Goal: Obtain resource: Download file/media

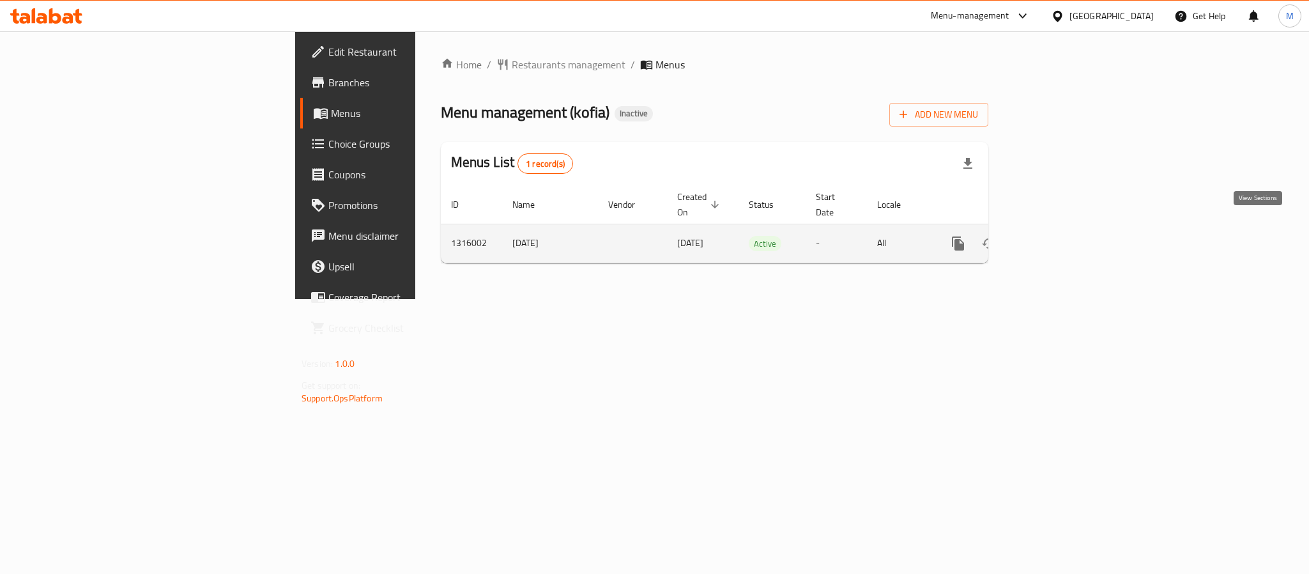
click at [1058, 236] on icon "enhanced table" at bounding box center [1050, 243] width 15 height 15
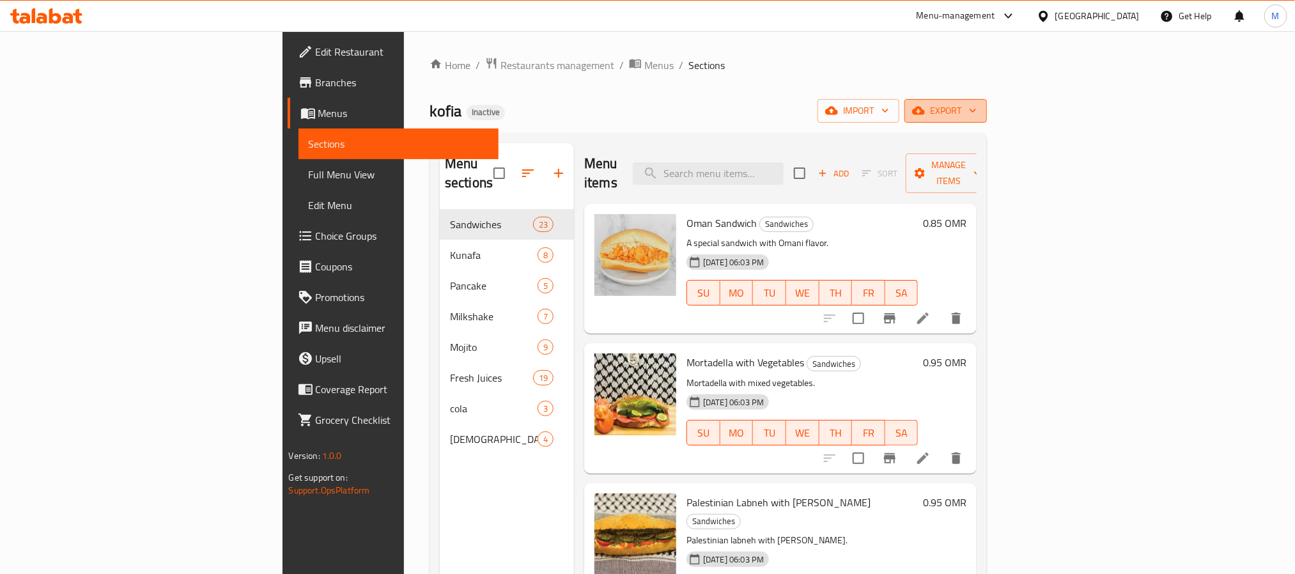
click at [977, 107] on span "export" at bounding box center [946, 111] width 62 height 16
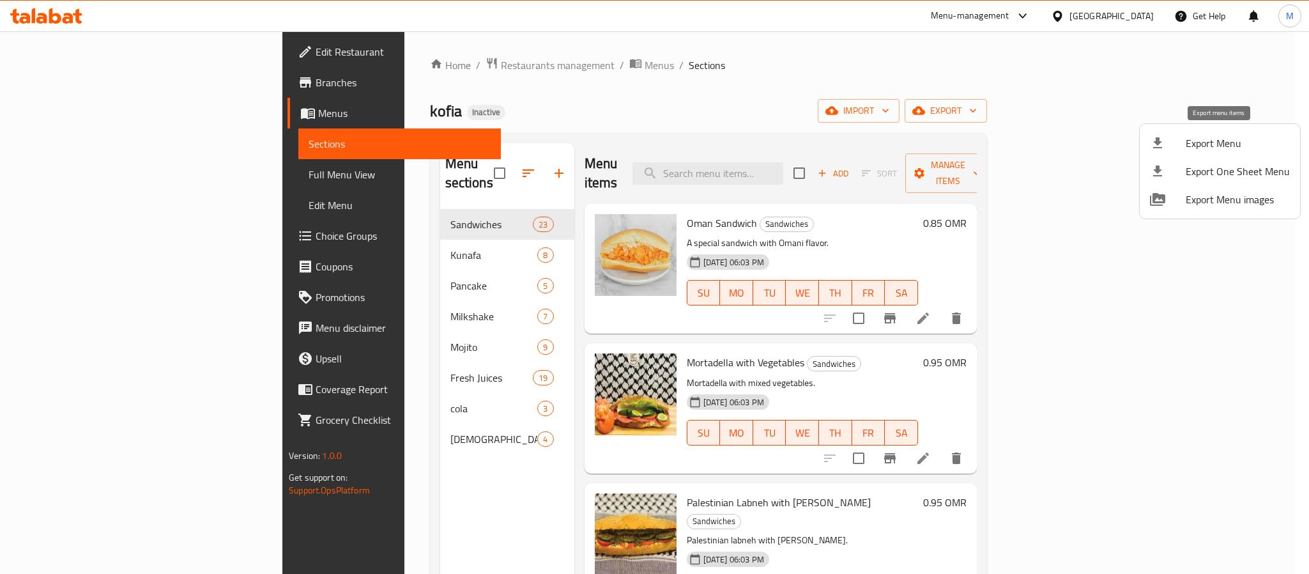
click at [1222, 135] on span "Export Menu" at bounding box center [1238, 142] width 104 height 15
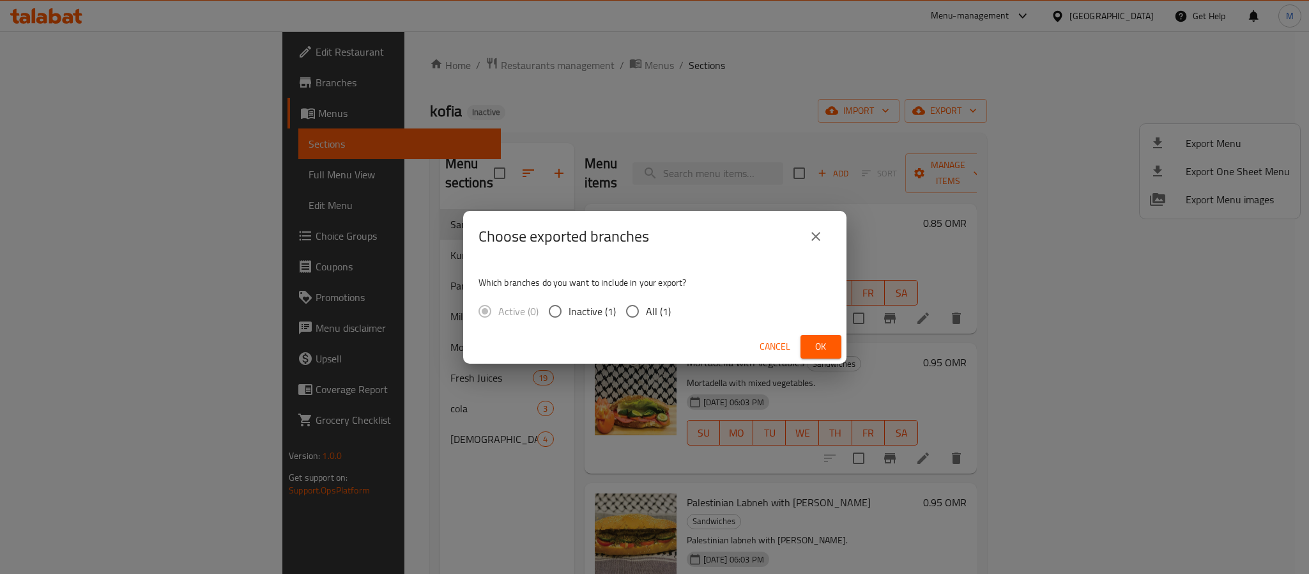
click at [644, 307] on input "All (1)" at bounding box center [632, 311] width 27 height 27
radio input "true"
click at [817, 340] on span "Ok" at bounding box center [821, 347] width 20 height 16
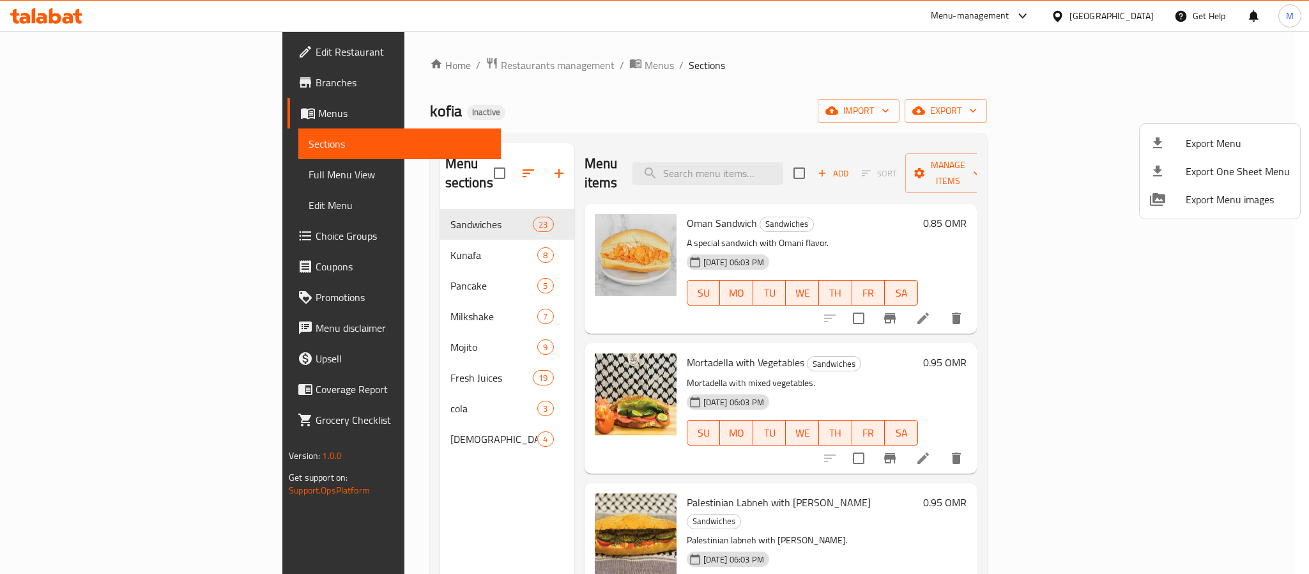
click at [1143, 13] on div at bounding box center [654, 287] width 1309 height 574
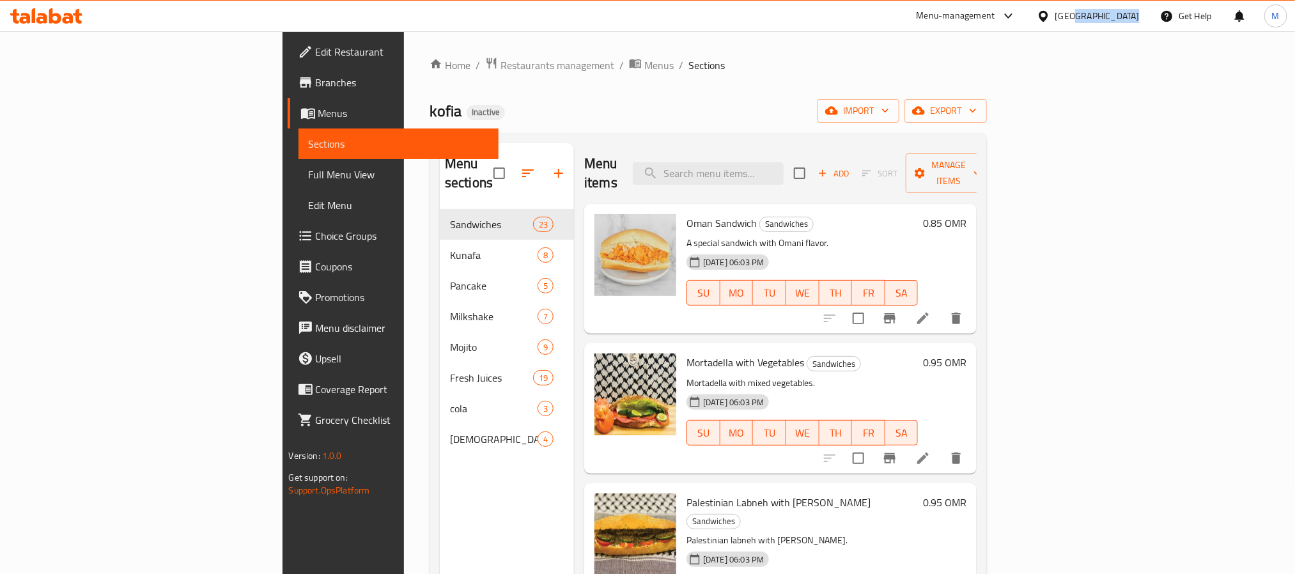
click at [1143, 12] on div "[GEOGRAPHIC_DATA]" at bounding box center [1087, 16] width 123 height 31
click at [1055, 20] on div at bounding box center [1046, 16] width 19 height 14
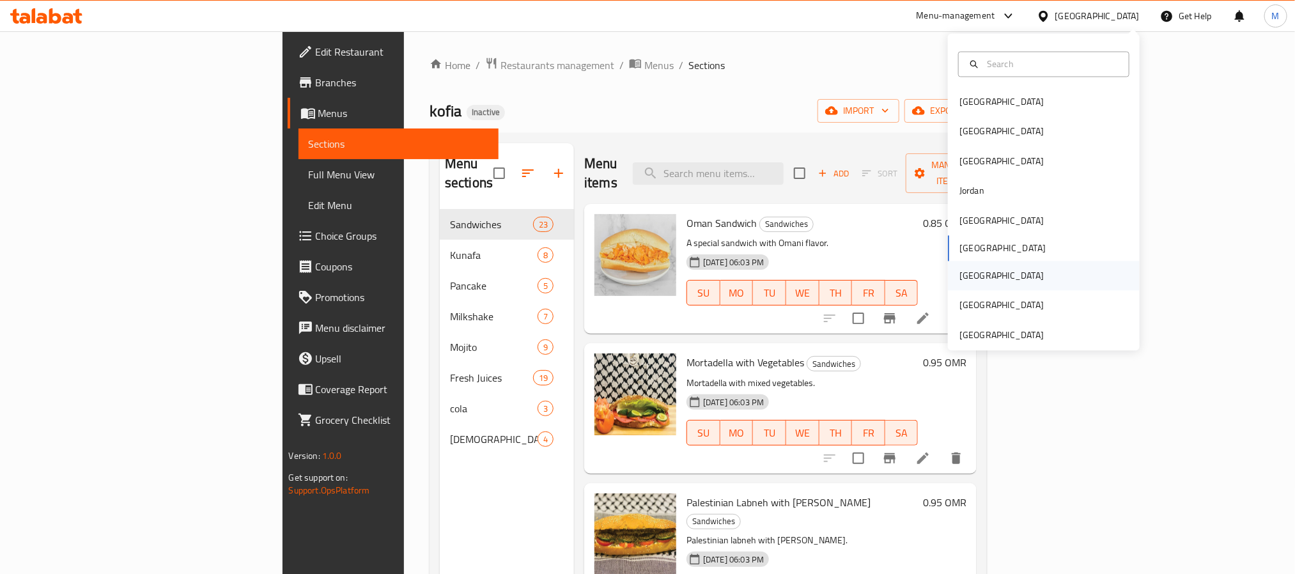
click at [959, 275] on div "[GEOGRAPHIC_DATA]" at bounding box center [1001, 276] width 84 height 14
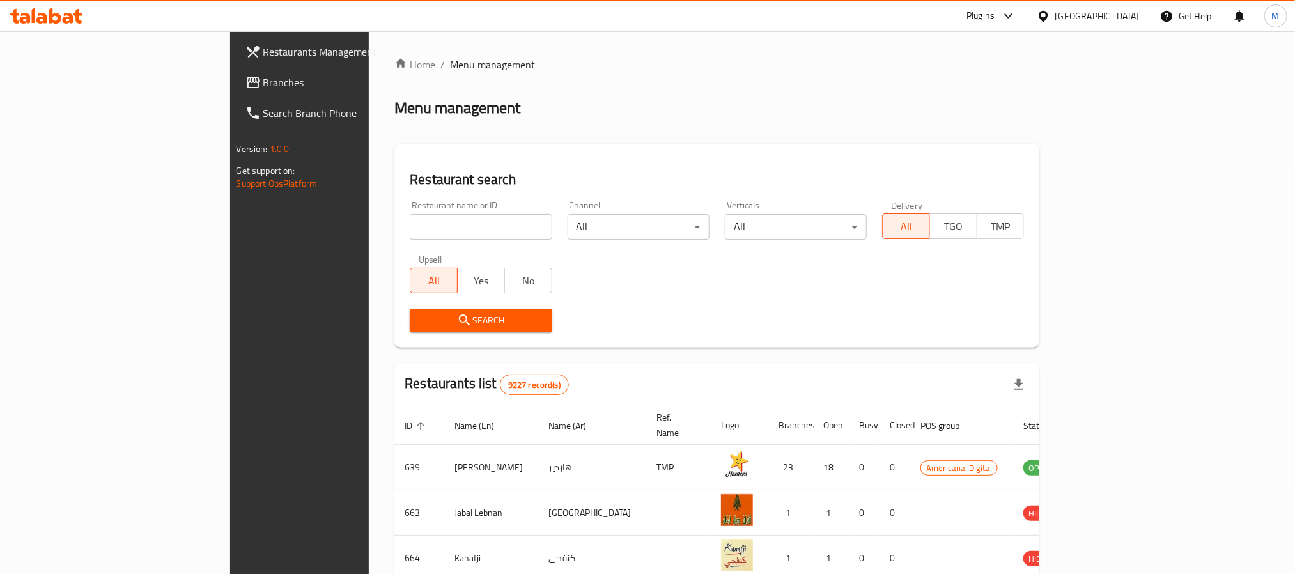
click at [263, 79] on span "Branches" at bounding box center [349, 82] width 173 height 15
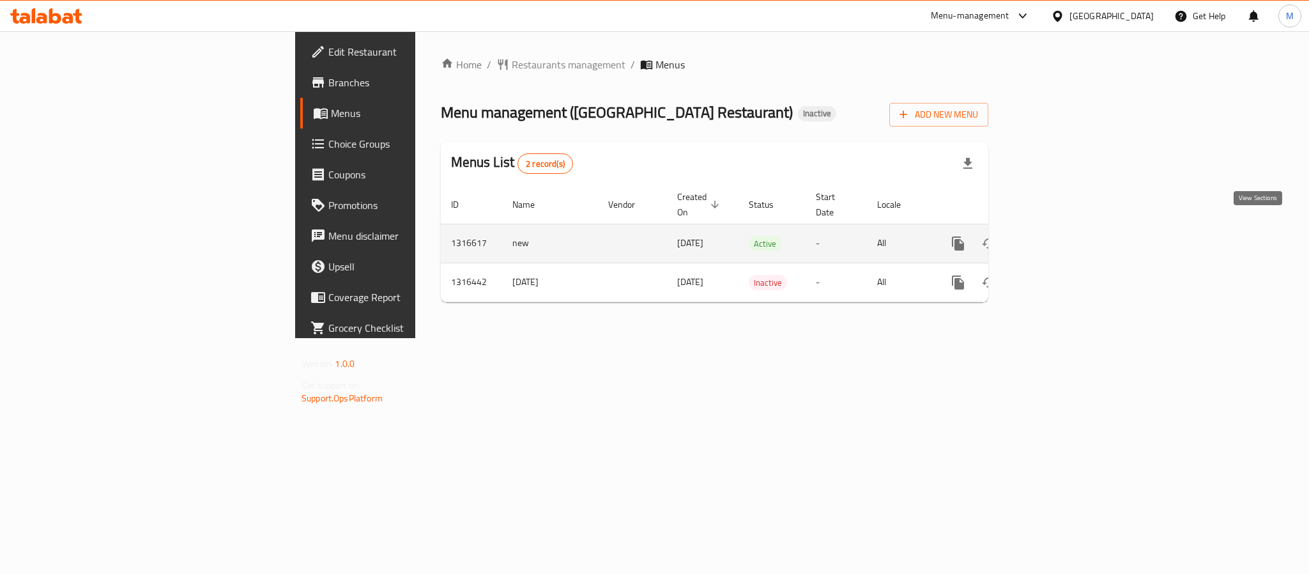
click at [1058, 236] on icon "enhanced table" at bounding box center [1050, 243] width 15 height 15
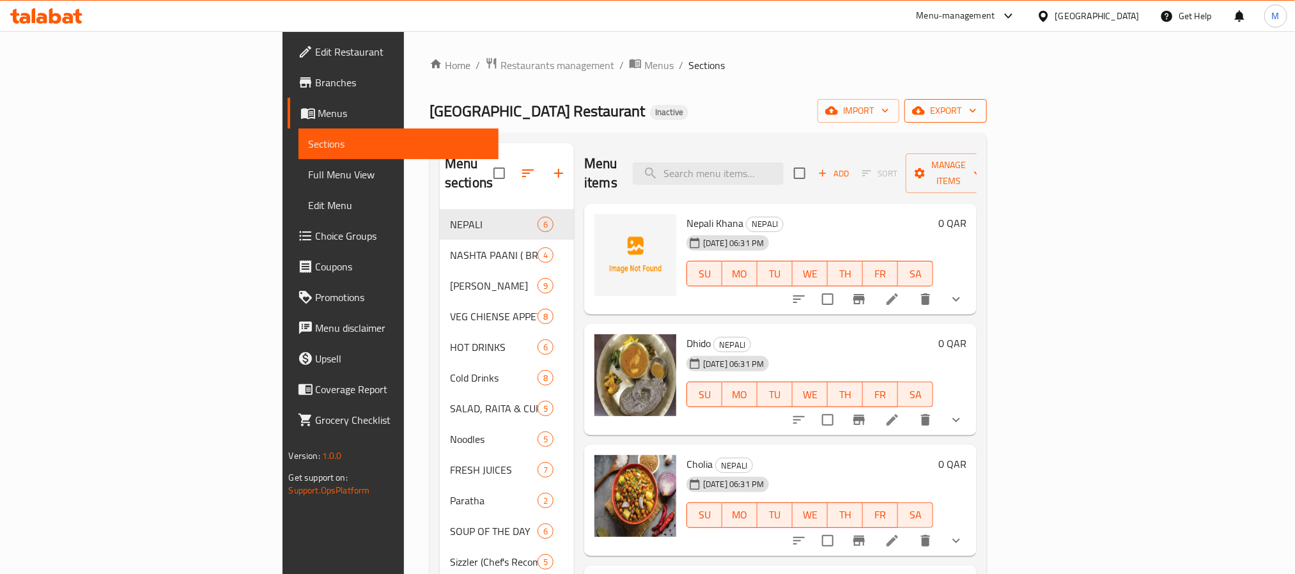
click at [977, 118] on span "export" at bounding box center [946, 111] width 62 height 16
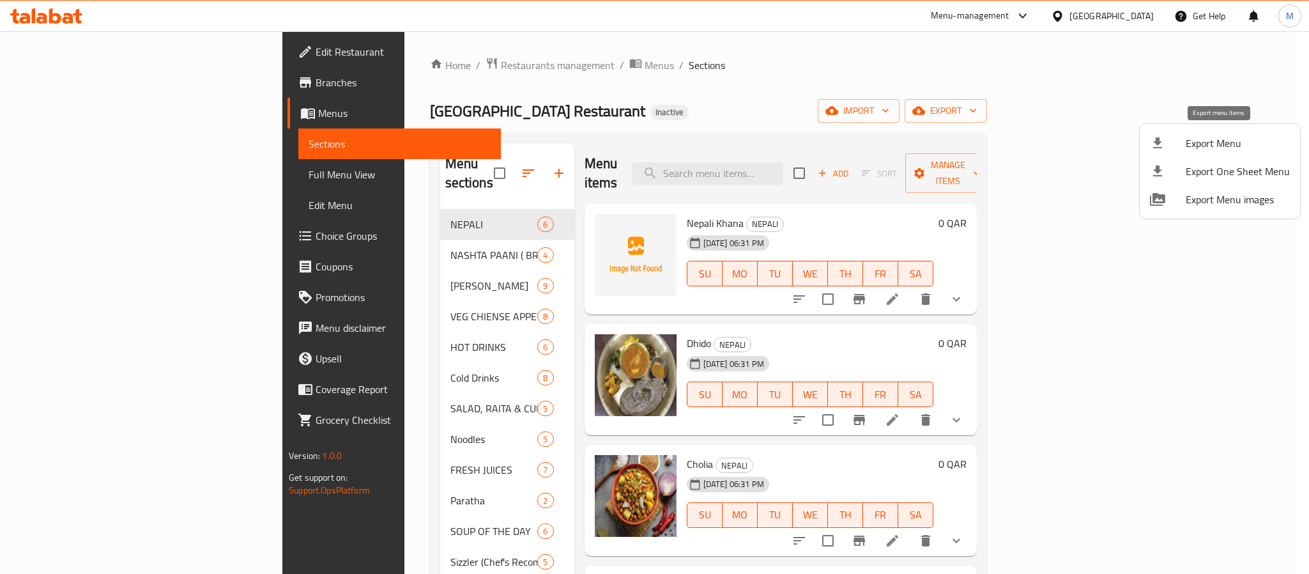
click at [1246, 134] on li "Export Menu" at bounding box center [1220, 143] width 160 height 28
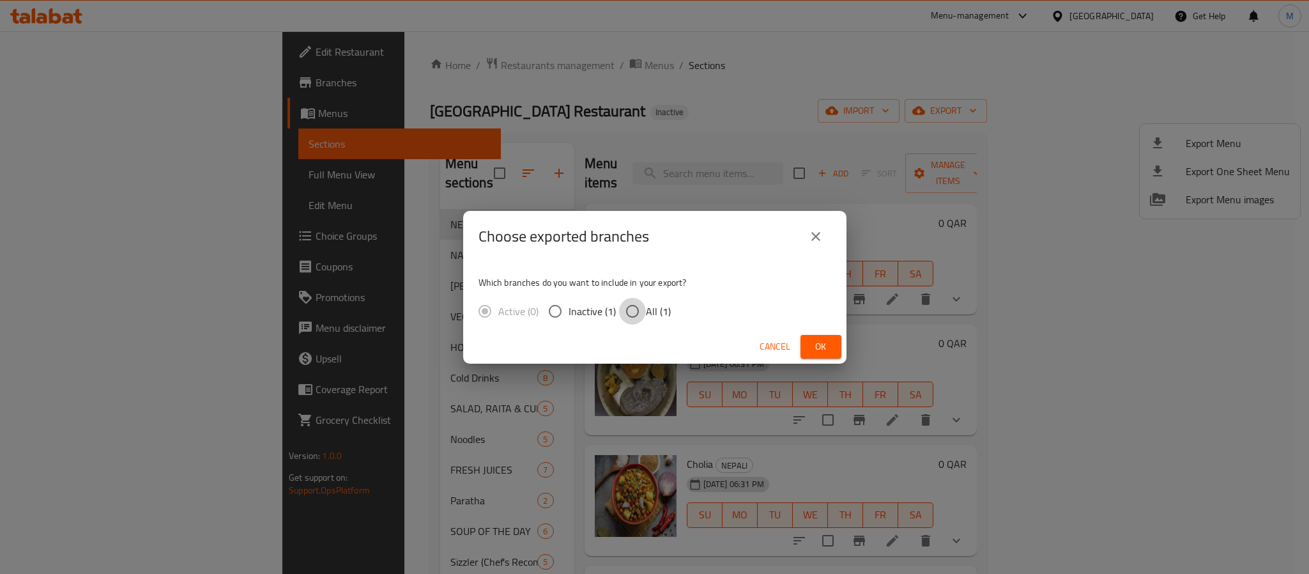
click at [644, 299] on input "All (1)" at bounding box center [632, 311] width 27 height 27
radio input "true"
click at [804, 350] on button "Ok" at bounding box center [821, 347] width 41 height 24
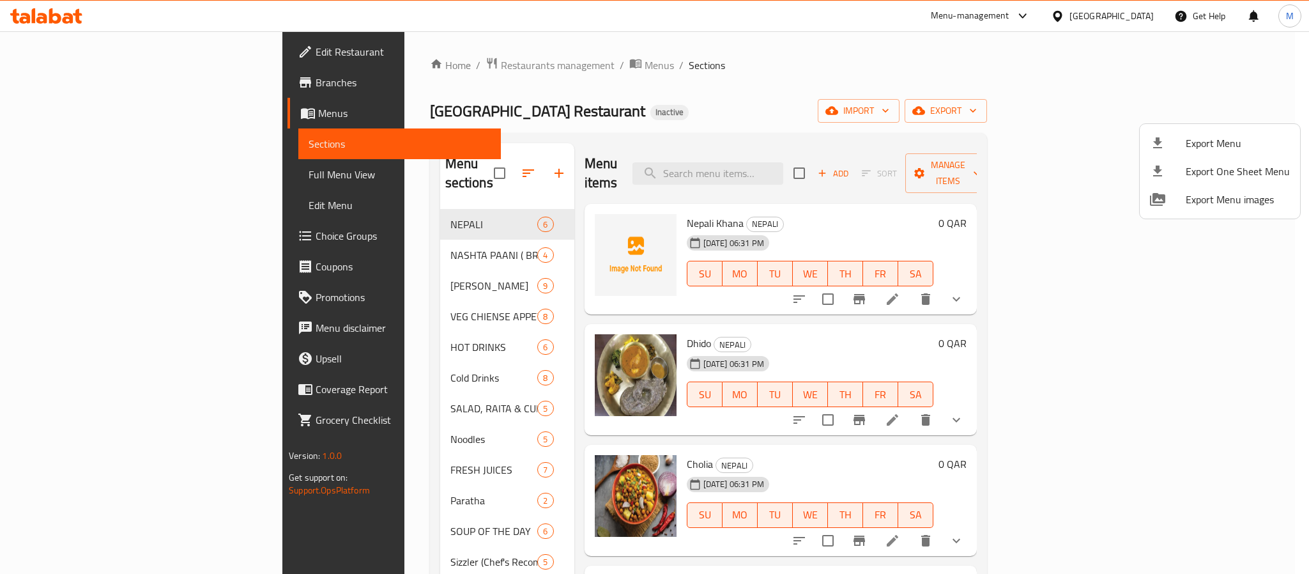
click at [160, 41] on div at bounding box center [654, 287] width 1309 height 574
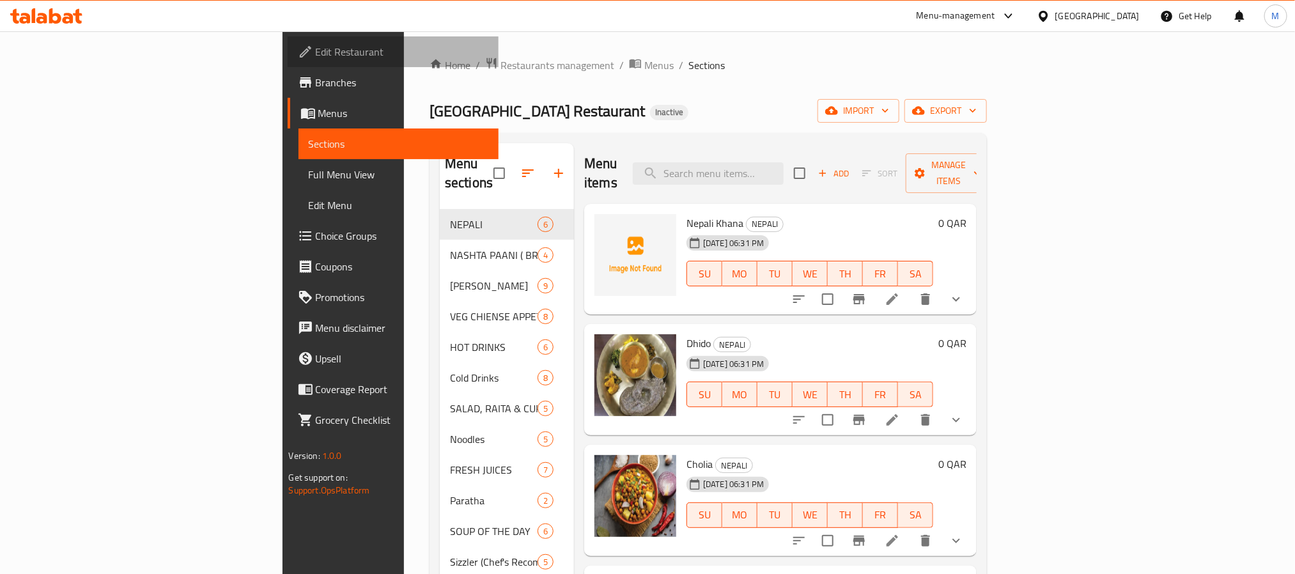
click at [288, 62] on link "Edit Restaurant" at bounding box center [393, 51] width 211 height 31
